Goal: Transaction & Acquisition: Obtain resource

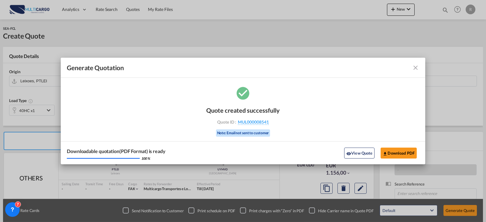
scroll to position [67, 0]
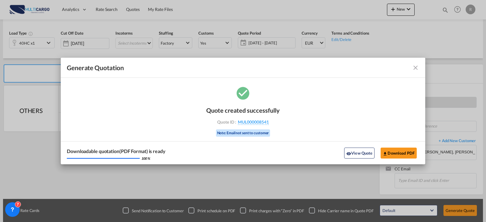
click at [415, 67] on md-icon "icon-close fg-AAA8AD cursor m-0" at bounding box center [415, 67] width 7 height 7
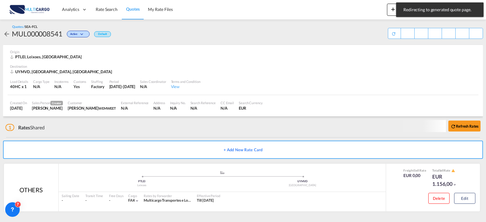
scroll to position [1, 0]
click at [108, 10] on span "Rate Search" at bounding box center [107, 9] width 22 height 5
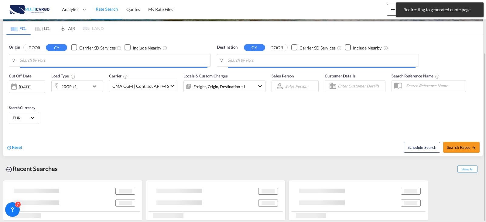
scroll to position [69, 0]
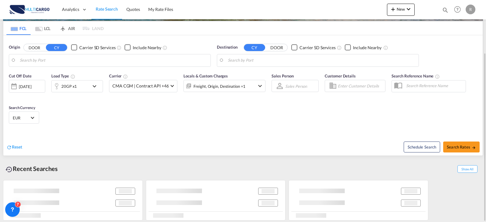
type input "Leixoes, PTLEI"
type input "[GEOGRAPHIC_DATA], PKKHI"
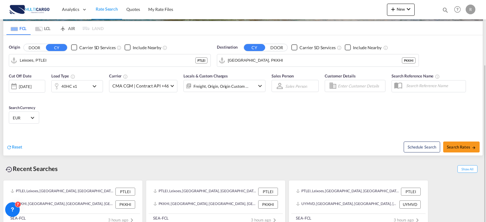
scroll to position [77, 0]
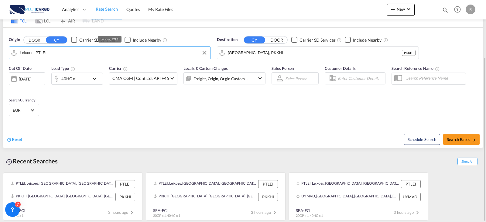
click at [85, 56] on input "Leixoes, PTLEI" at bounding box center [114, 52] width 188 height 9
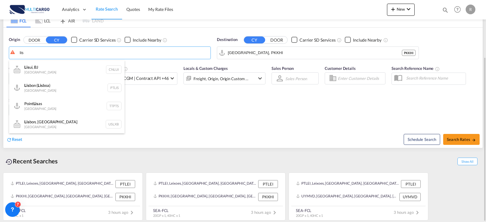
click at [41, 87] on div "Lis bon ( Lis boa) [GEOGRAPHIC_DATA] PTLIS" at bounding box center [66, 88] width 115 height 18
type input "[GEOGRAPHIC_DATA] ([GEOGRAPHIC_DATA]), PTLIS"
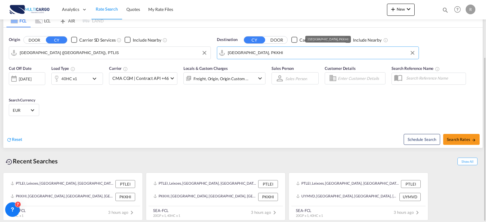
click at [258, 56] on input "[GEOGRAPHIC_DATA], PKKHI" at bounding box center [322, 52] width 188 height 9
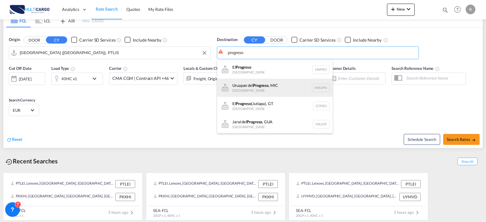
scroll to position [18, 0]
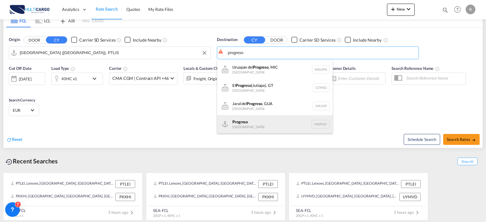
click at [266, 119] on div "Progreso [GEOGRAPHIC_DATA] MXPGO" at bounding box center [274, 124] width 115 height 18
type input "Progreso, MXPGO"
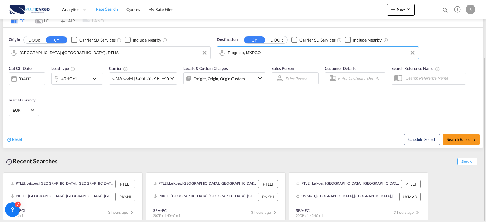
click at [461, 145] on div "Schedule Search Search Rates" at bounding box center [363, 135] width 238 height 23
click at [464, 141] on span "Search Rates" at bounding box center [461, 139] width 29 height 5
type input "PTLIS to MXPGO / [DATE]"
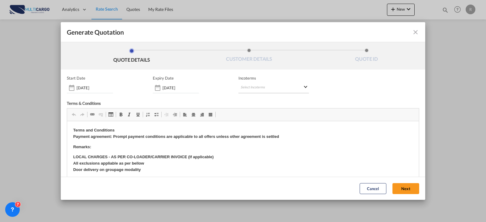
click at [247, 92] on md-select "Select Incoterms CIP - export Carriage and Insurance Paid to CIP - import Carri…" at bounding box center [273, 87] width 70 height 11
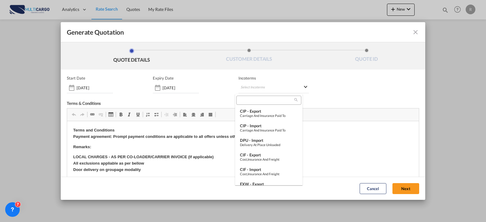
click at [161, 85] on md-backdrop at bounding box center [243, 111] width 486 height 222
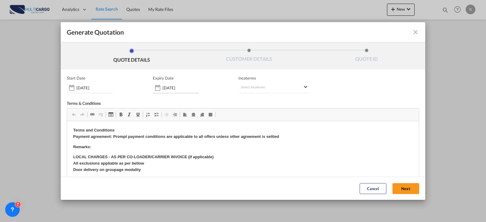
click at [175, 88] on input "[DATE]" at bounding box center [180, 87] width 36 height 5
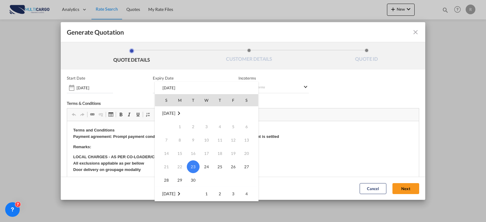
scroll to position [61, 0]
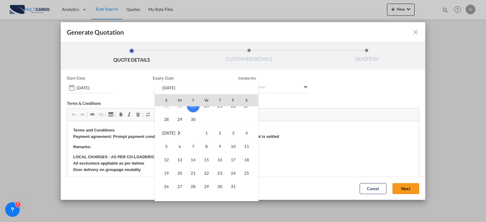
click at [223, 165] on td "16" at bounding box center [219, 159] width 13 height 13
type input "[DATE]"
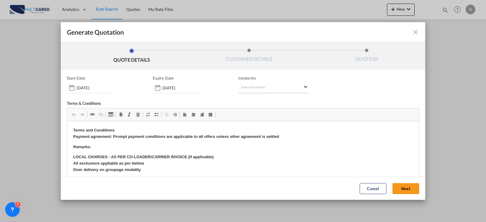
click at [262, 88] on md-select "Select Incoterms" at bounding box center [273, 87] width 70 height 11
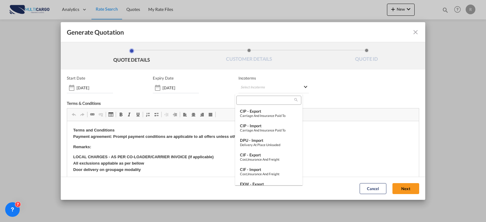
type md-option "[object Object]"
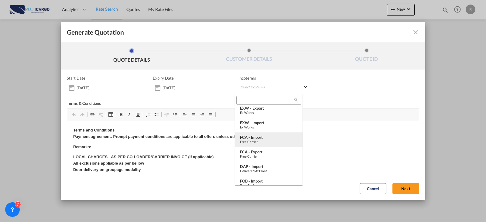
type md-option "[object Object]"
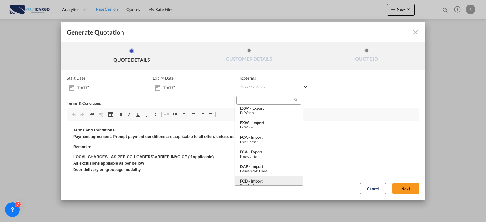
type md-option "[object Object]"
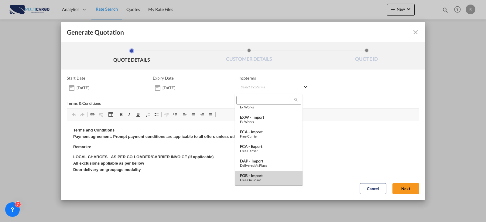
drag, startPoint x: 263, startPoint y: 175, endPoint x: 197, endPoint y: 52, distance: 139.1
click at [263, 175] on div "FOB - import" at bounding box center [269, 175] width 58 height 5
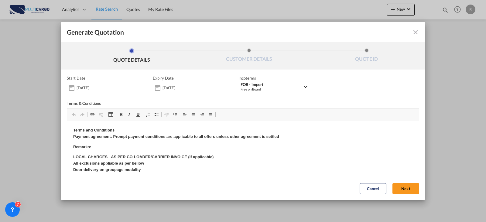
click at [282, 89] on div "Free on Board" at bounding box center [271, 89] width 62 height 5
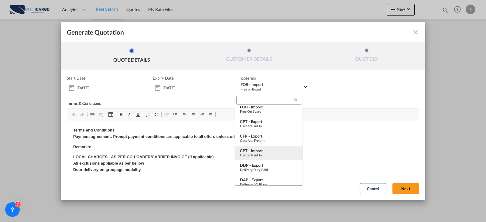
scroll to position [180, 0]
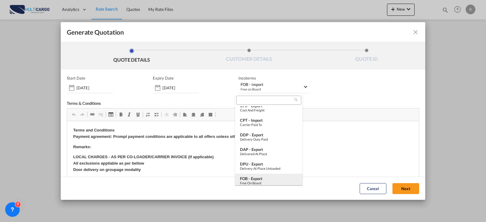
click at [265, 178] on div "FOB - export" at bounding box center [269, 178] width 58 height 5
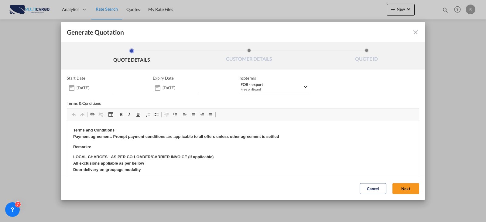
click at [402, 190] on button "Next" at bounding box center [405, 188] width 27 height 11
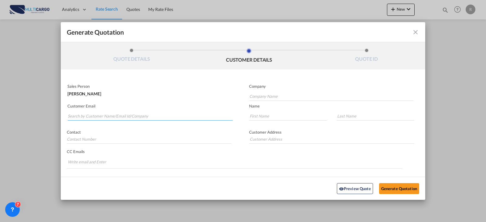
click at [139, 116] on input "Search by Customer Name/Email Id/Company" at bounding box center [150, 115] width 165 height 9
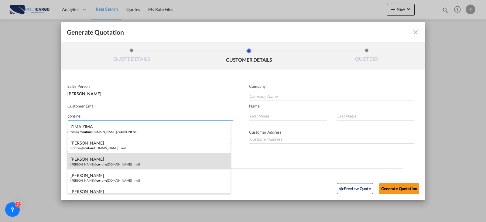
scroll to position [30, 0]
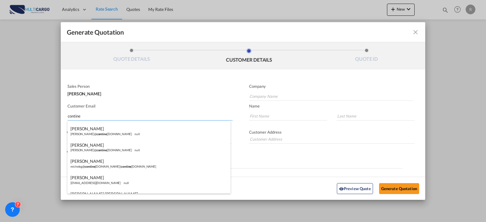
type input "contine"
click at [135, 146] on div "[PERSON_NAME] [PERSON_NAME]@ contine [DOMAIN_NAME] null" at bounding box center [148, 147] width 163 height 16
type input "Continente Cargo"
type input "[PERSON_NAME][EMAIL_ADDRESS][DOMAIN_NAME]"
type input "[PERSON_NAME]"
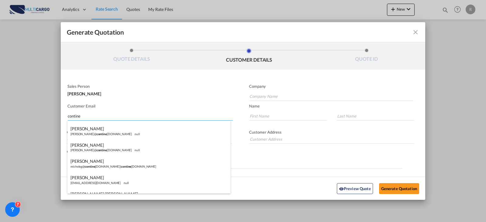
type input "Bravo"
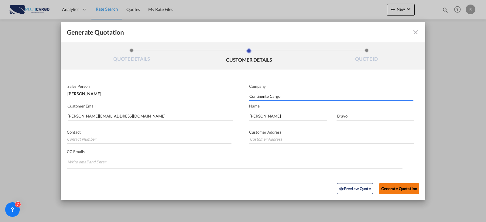
click at [398, 189] on button "Generate Quotation" at bounding box center [399, 188] width 40 height 11
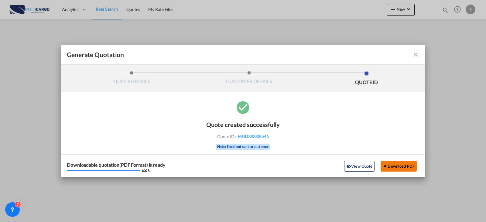
click at [404, 164] on button "Download PDF" at bounding box center [398, 166] width 36 height 11
click at [416, 58] on md-icon "icon-close fg-AAA8AD cursor m-0" at bounding box center [415, 54] width 7 height 7
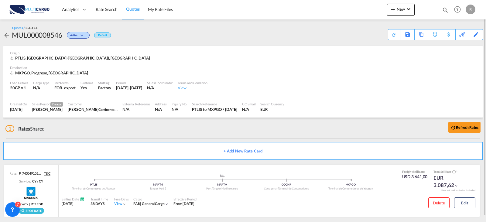
click at [444, 7] on div "Quotes Help Resources Product Release R My Profile Logout" at bounding box center [457, 9] width 39 height 19
click at [443, 8] on md-icon "icon-magnify" at bounding box center [445, 10] width 7 height 7
click at [354, 11] on select "Quotes" at bounding box center [348, 10] width 29 height 11
select select "Quotes"
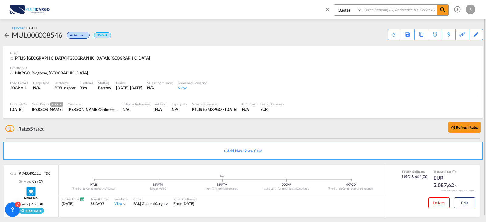
click at [334, 5] on select "Quotes" at bounding box center [348, 10] width 29 height 11
click at [373, 9] on input at bounding box center [400, 10] width 76 height 11
type input "8526"
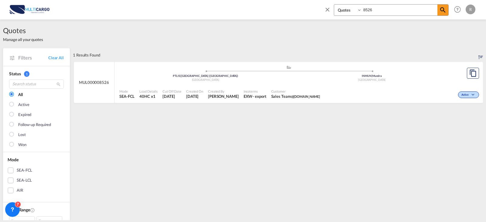
click at [356, 86] on div "Mode SEA-FCL Load Details 40HC x1 Cut Off Date [DATE] Created On [DATE] Created…" at bounding box center [298, 94] width 368 height 18
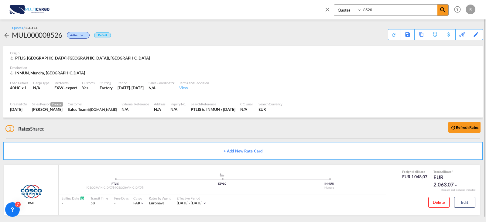
scroll to position [4, 0]
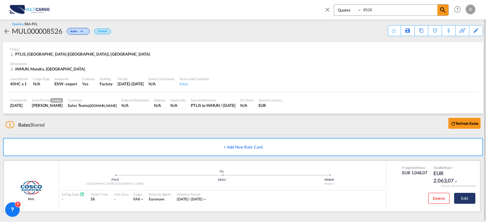
click at [466, 199] on button "Edit" at bounding box center [464, 198] width 21 height 11
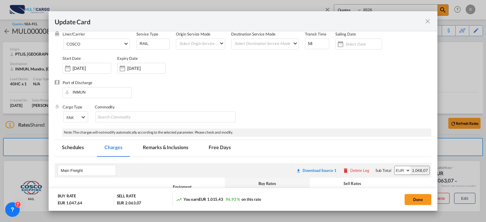
scroll to position [0, 0]
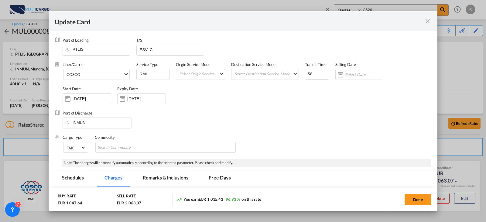
click at [429, 23] on md-icon "icon-close fg-AAA8AD m-0 pointer" at bounding box center [427, 21] width 7 height 7
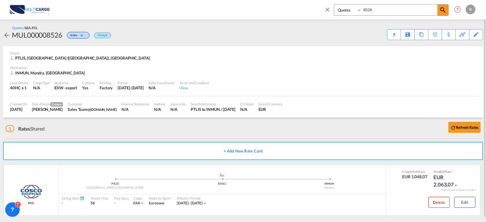
click at [34, 36] on div "MUL000008526" at bounding box center [37, 35] width 50 height 10
click at [329, 10] on md-icon "icon-close" at bounding box center [327, 9] width 7 height 7
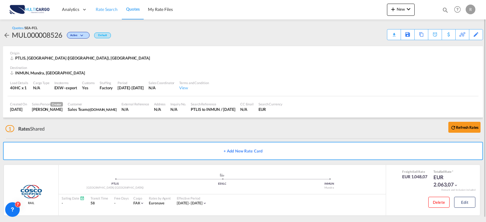
click at [97, 12] on span "Rate Search" at bounding box center [107, 9] width 22 height 5
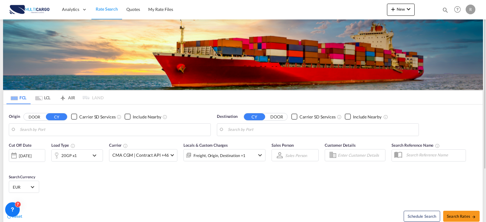
type input "[GEOGRAPHIC_DATA] ([GEOGRAPHIC_DATA]), PTLIS"
type input "Progreso, MXPGO"
click at [93, 136] on md-autocomplete-wrap "[GEOGRAPHIC_DATA] ([GEOGRAPHIC_DATA]), PTLIS" at bounding box center [114, 131] width 188 height 12
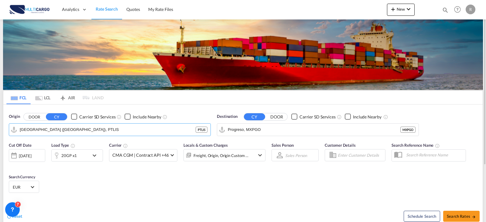
drag, startPoint x: 80, startPoint y: 132, endPoint x: 5, endPoint y: 132, distance: 75.3
click at [5, 132] on div "Origin DOOR CY Carrier SD Services Include Nearby [GEOGRAPHIC_DATA] ([GEOGRAPHI…" at bounding box center [242, 121] width 479 height 35
drag, startPoint x: 62, startPoint y: 134, endPoint x: 51, endPoint y: 130, distance: 12.2
click at [51, 131] on md-autocomplete-wrap "[GEOGRAPHIC_DATA] ([GEOGRAPHIC_DATA]), PTLIS" at bounding box center [114, 131] width 188 height 12
drag, startPoint x: 68, startPoint y: 132, endPoint x: 9, endPoint y: 134, distance: 58.7
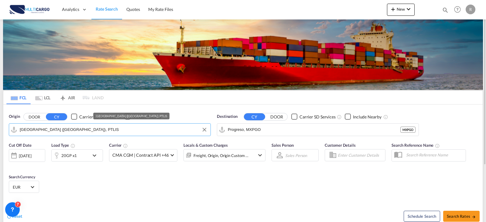
click at [9, 134] on md-input-container "[GEOGRAPHIC_DATA] ([GEOGRAPHIC_DATA]), PTLIS" at bounding box center [109, 130] width 201 height 12
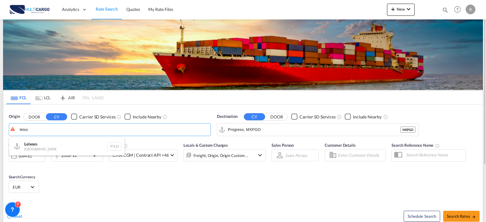
click at [54, 150] on div "Leixo es Portugal PTLEI" at bounding box center [66, 146] width 115 height 18
type input "Leixoes, PTLEI"
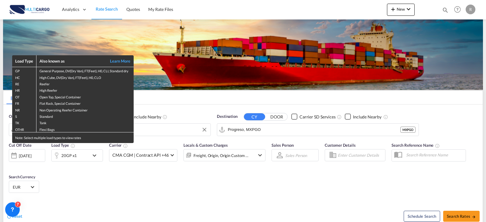
click at [272, 134] on div "Load Type Also known as Learn More GP General Purpose, DV(Dry Van), FT(Feet), H…" at bounding box center [243, 111] width 486 height 222
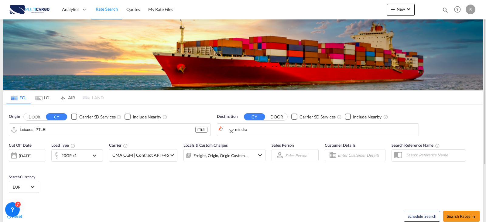
drag, startPoint x: 236, startPoint y: 131, endPoint x: 208, endPoint y: 136, distance: 29.0
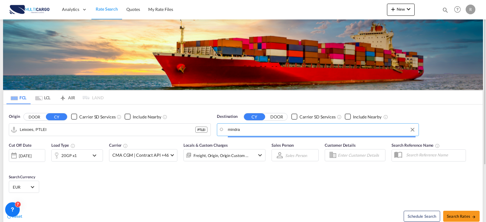
drag, startPoint x: 242, startPoint y: 133, endPoint x: 213, endPoint y: 131, distance: 28.9
click at [213, 131] on div "Origin DOOR CY Carrier SD Services Include Nearby Leixoes, PTLEI PTLEI Destinat…" at bounding box center [242, 121] width 479 height 35
type input "a"
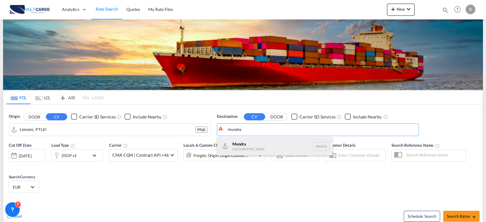
click at [275, 151] on div "Mundra [GEOGRAPHIC_DATA] INMUN" at bounding box center [274, 146] width 115 height 18
type input "Mundra, INMUN"
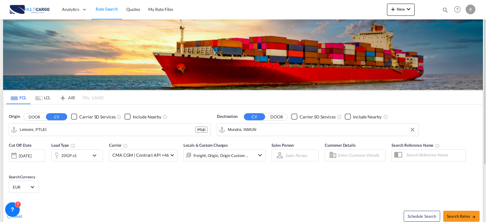
click at [93, 156] on md-icon "icon-chevron-down" at bounding box center [96, 155] width 10 height 7
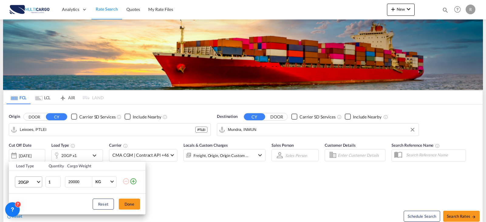
click at [34, 177] on md-select "20GP 20GP 40GP 40HC 45HC 20RE 40RE 40HR 20OT 40OT 20FR 40FR 40NR 20NR 45S 20TK …" at bounding box center [28, 181] width 27 height 11
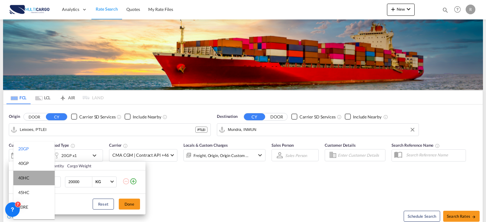
click at [36, 177] on md-option "40HC" at bounding box center [33, 178] width 41 height 15
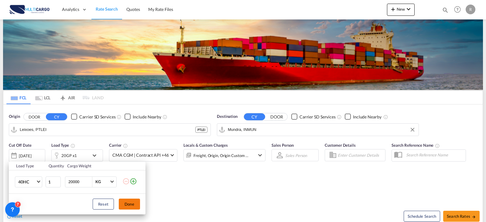
drag, startPoint x: 130, startPoint y: 204, endPoint x: 318, endPoint y: 185, distance: 188.2
click at [131, 204] on button "Done" at bounding box center [129, 204] width 21 height 11
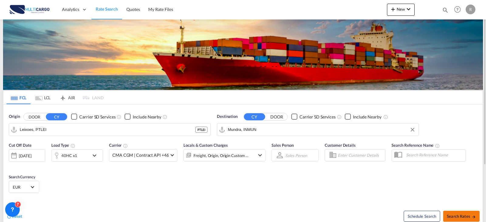
click at [460, 219] on button "Search Rates" at bounding box center [461, 216] width 36 height 11
type input "PTLEI to INMUN / [DATE]"
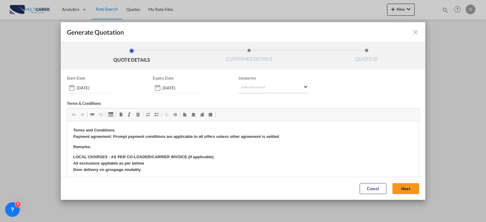
click at [254, 87] on md-select "Select Incoterms CIP - export Carriage and Insurance Paid to CIP - import Carri…" at bounding box center [273, 87] width 70 height 11
type md-option "[object Object]"
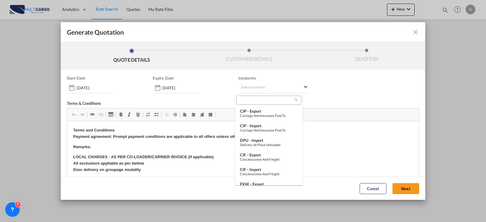
scroll to position [8, 0]
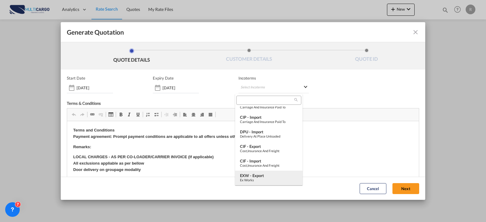
click at [267, 174] on div "EXW - export" at bounding box center [269, 175] width 58 height 5
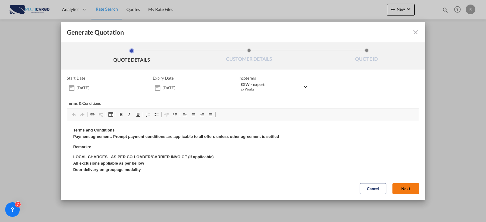
click at [408, 188] on button "Next" at bounding box center [405, 188] width 27 height 11
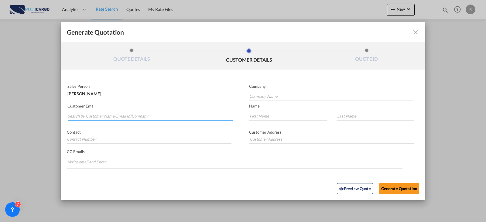
click at [146, 114] on input "Search by Customer Name/Email Id/Company" at bounding box center [150, 115] width 165 height 9
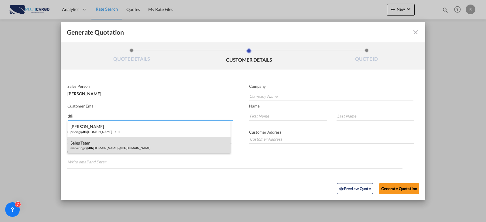
type input "dfli"
click at [118, 144] on div "Sales Team marketing2@ dfli [DOMAIN_NAME] | @ dfli [DOMAIN_NAME]" at bounding box center [148, 145] width 163 height 16
type input "@[DOMAIN_NAME]"
type input "[EMAIL_ADDRESS][DOMAIN_NAME]"
type input "Sales"
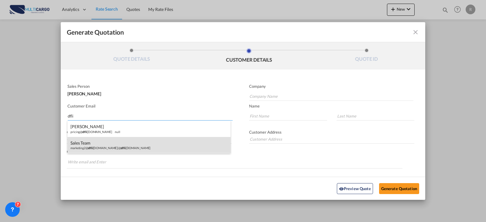
type input "Team"
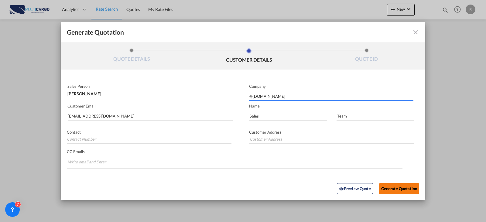
click at [396, 189] on button "Generate Quotation" at bounding box center [399, 188] width 40 height 11
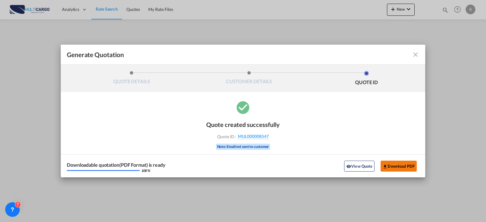
click at [388, 167] on button "Download PDF" at bounding box center [398, 166] width 36 height 11
